Goal: Navigation & Orientation: Find specific page/section

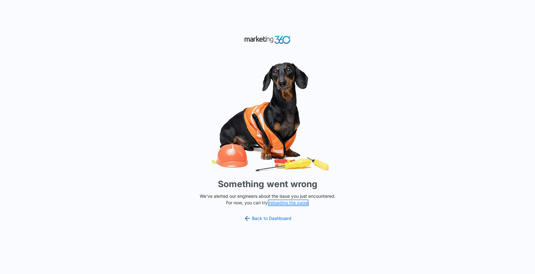
click at [284, 203] on button "reloading the page" at bounding box center [288, 203] width 39 height 5
click at [267, 221] on link "Back to Dashboard" at bounding box center [267, 219] width 48 height 8
click at [299, 199] on p "We've alerted our engineers about the issue you just encountered. For now, you …" at bounding box center [267, 199] width 141 height 13
click at [298, 205] on button "reloading the page" at bounding box center [288, 203] width 39 height 5
click at [291, 203] on button "reloading the page" at bounding box center [288, 203] width 39 height 5
